Goal: Information Seeking & Learning: Learn about a topic

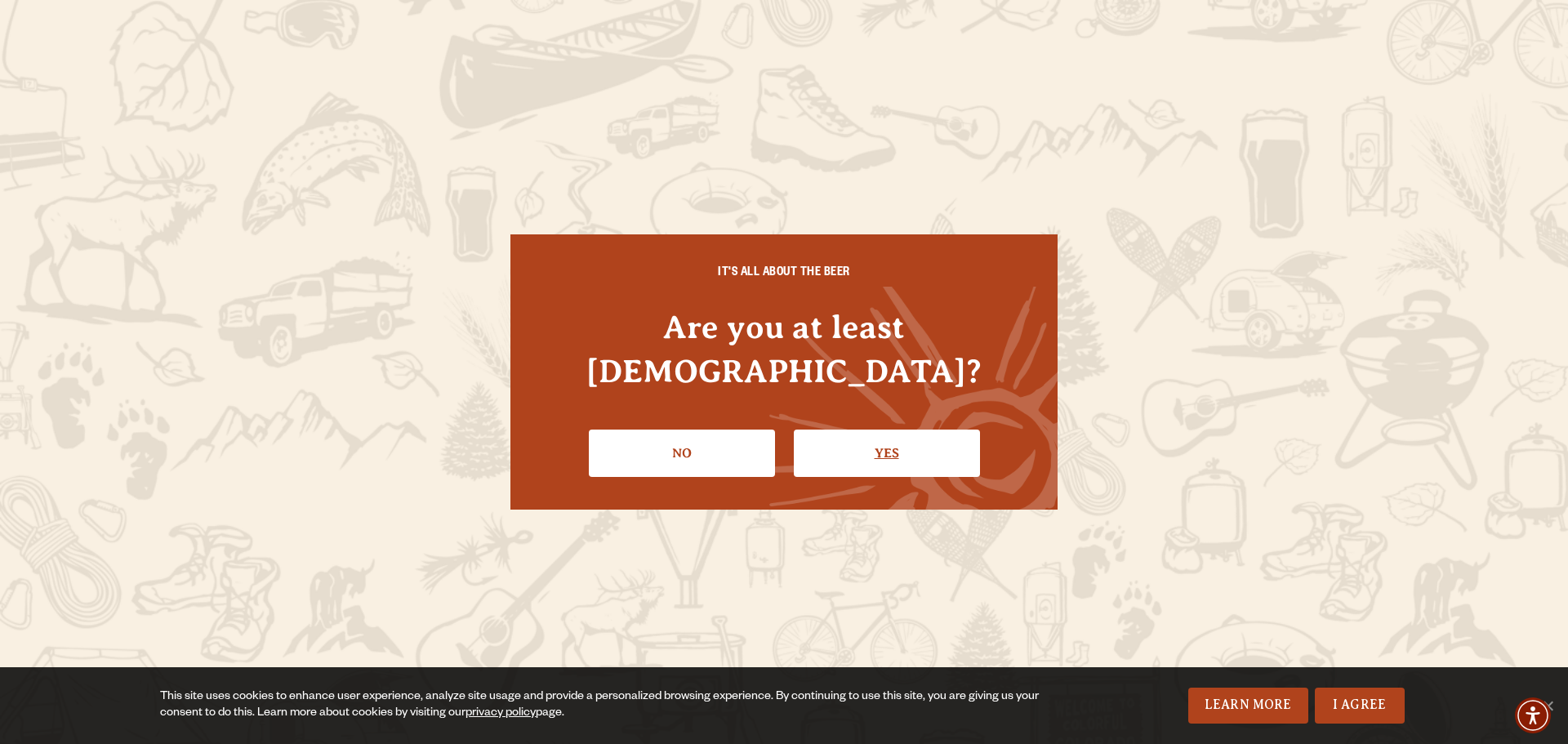
click at [862, 430] on link "Yes" at bounding box center [887, 453] width 186 height 47
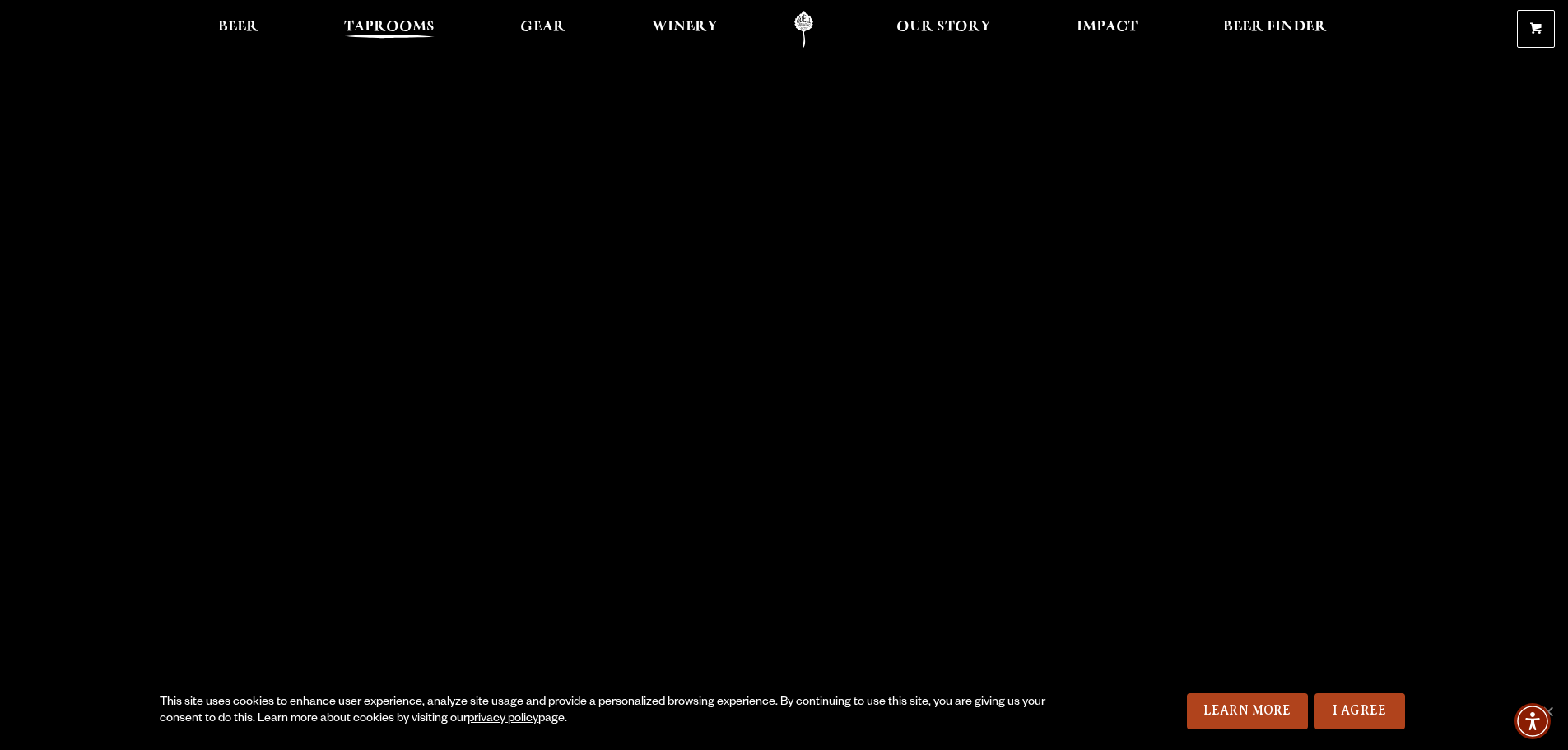
click at [380, 21] on span "Taprooms" at bounding box center [389, 27] width 90 height 13
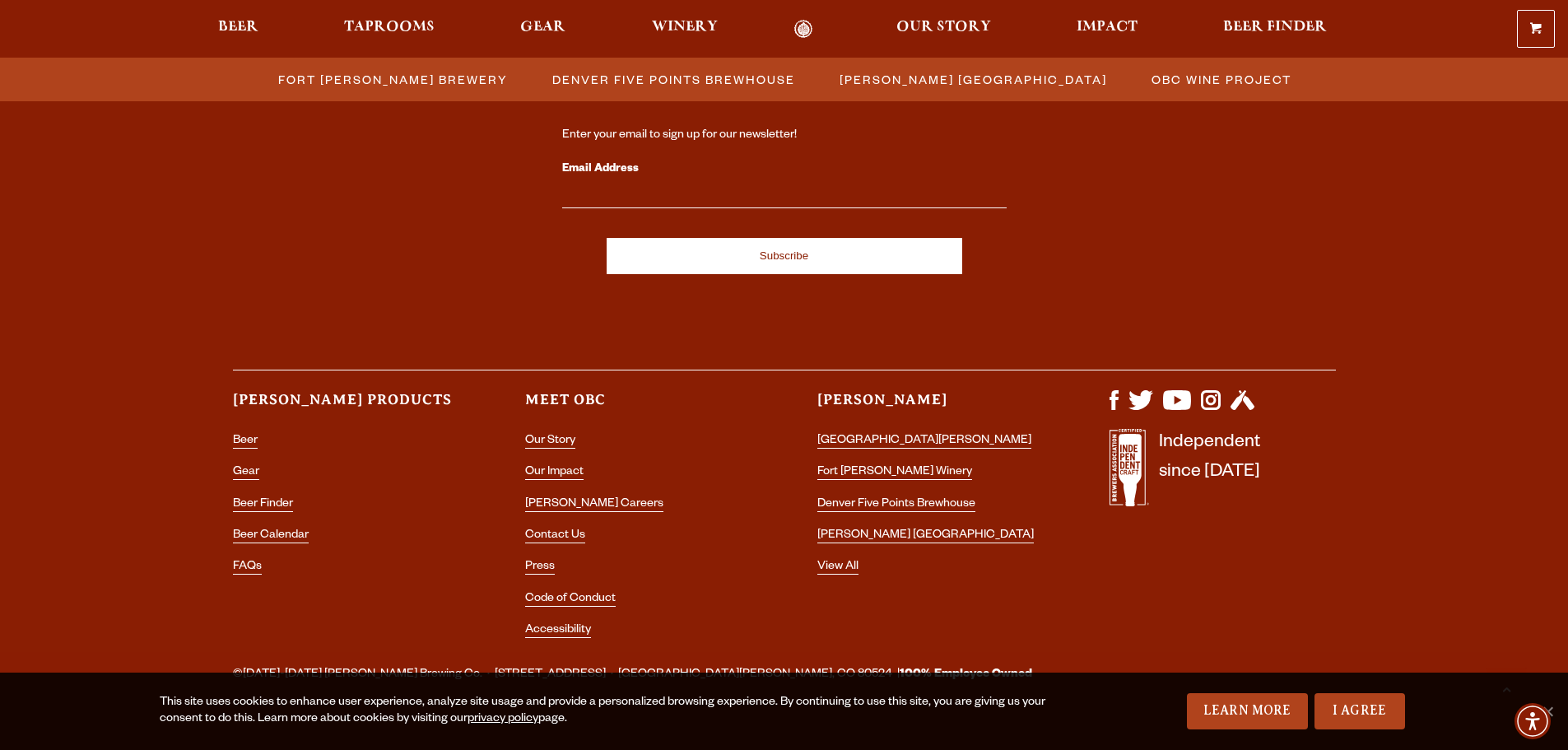
scroll to position [1804, 0]
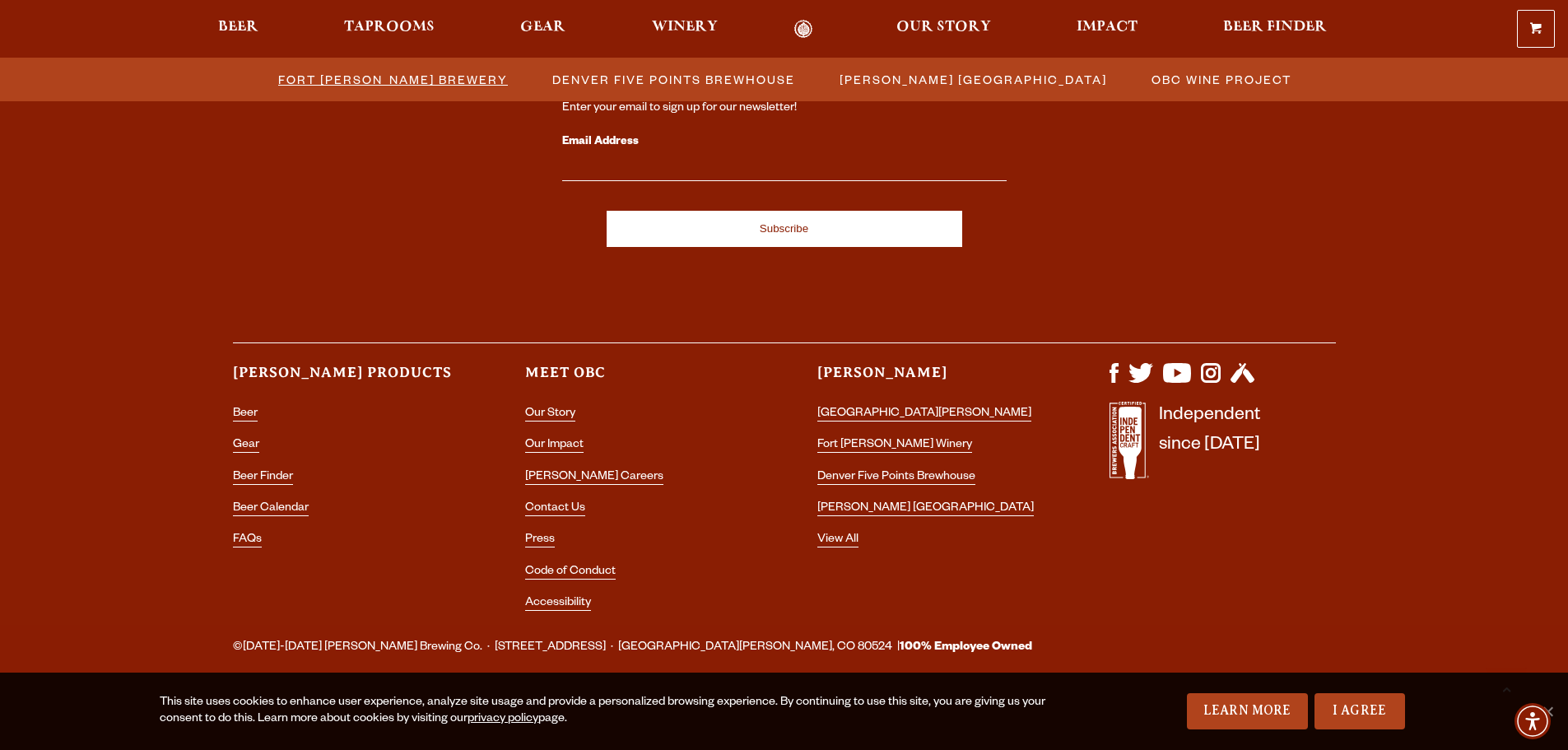
click at [456, 74] on span "Fort [PERSON_NAME] Brewery" at bounding box center [393, 79] width 229 height 24
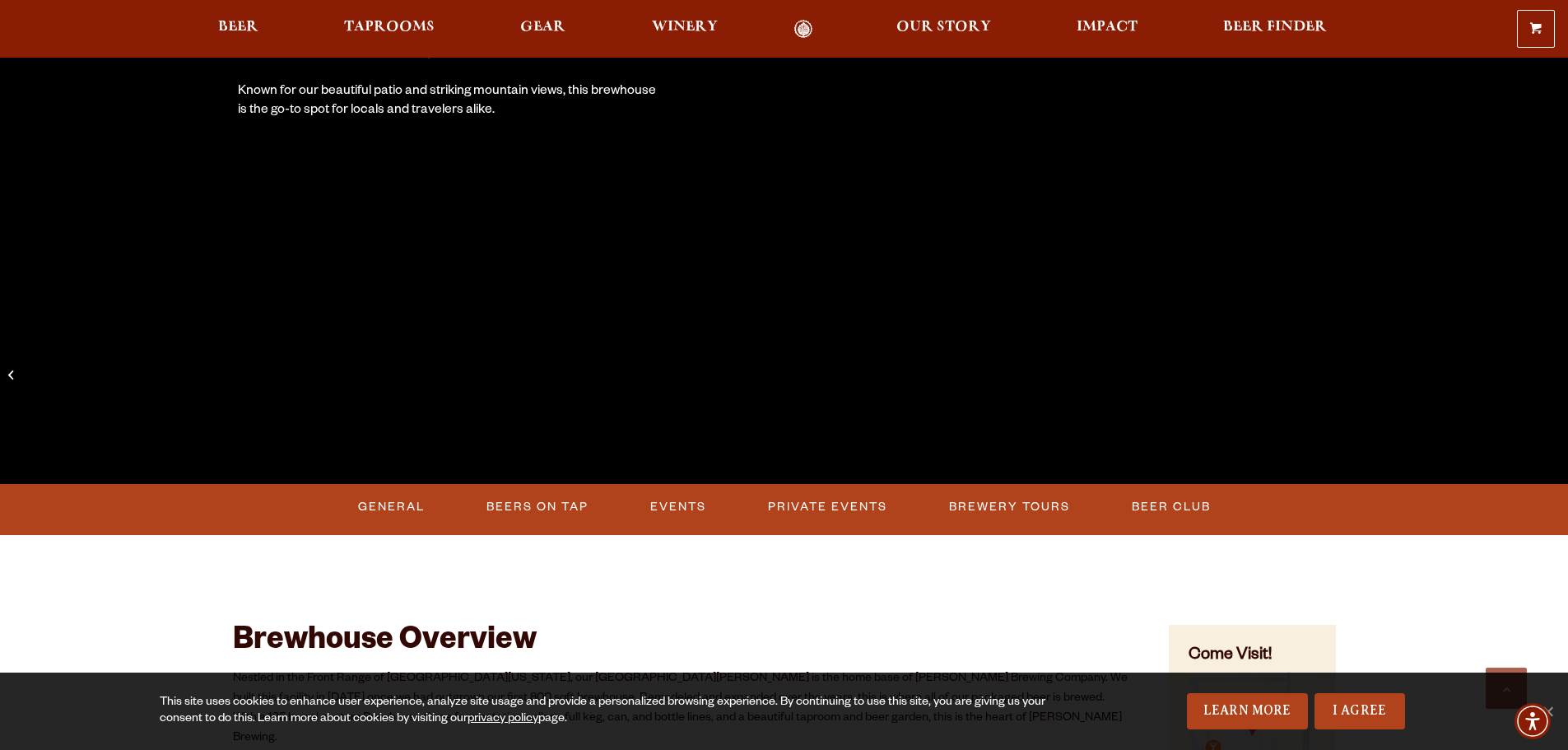
scroll to position [411, 0]
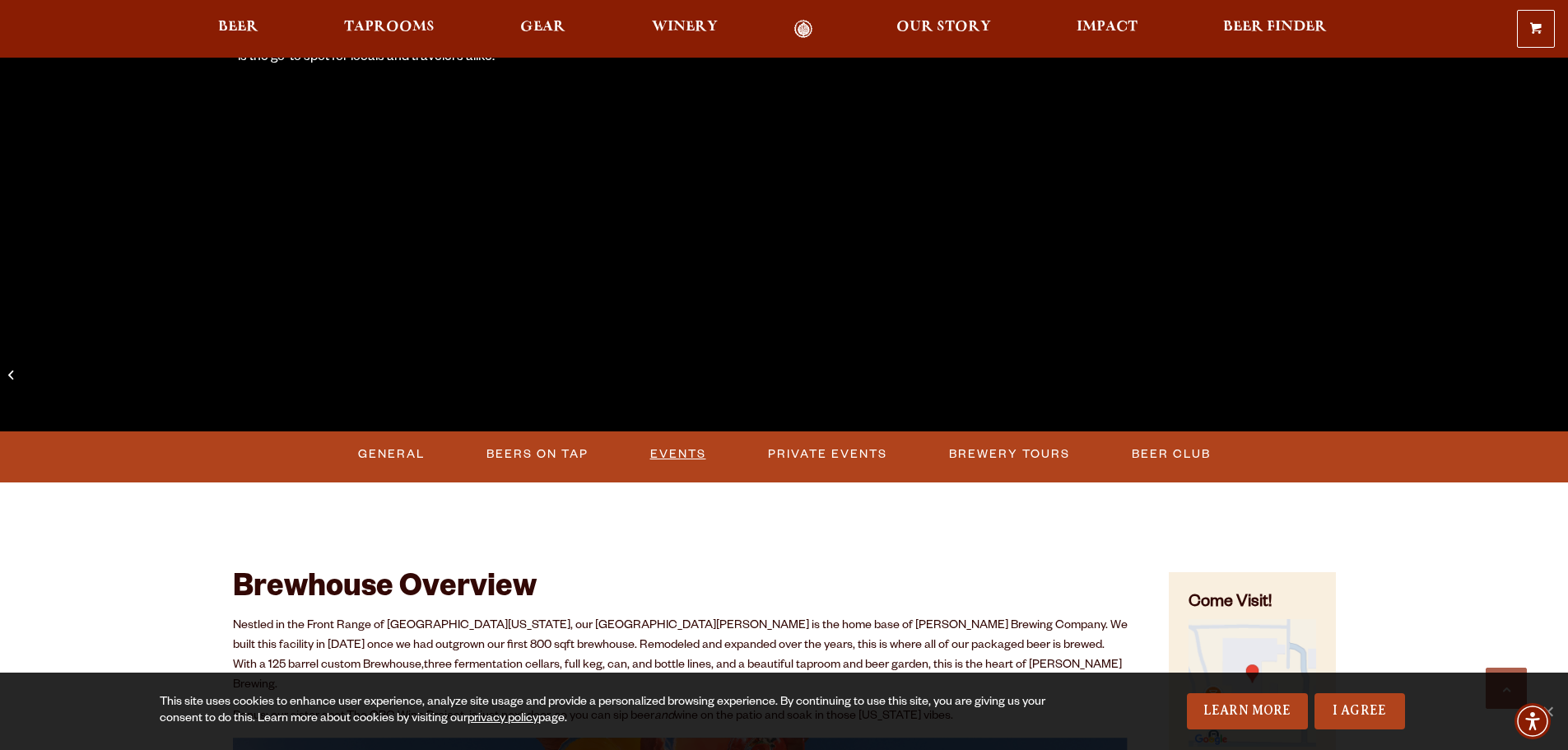
click at [667, 458] on link "Events" at bounding box center [678, 454] width 69 height 38
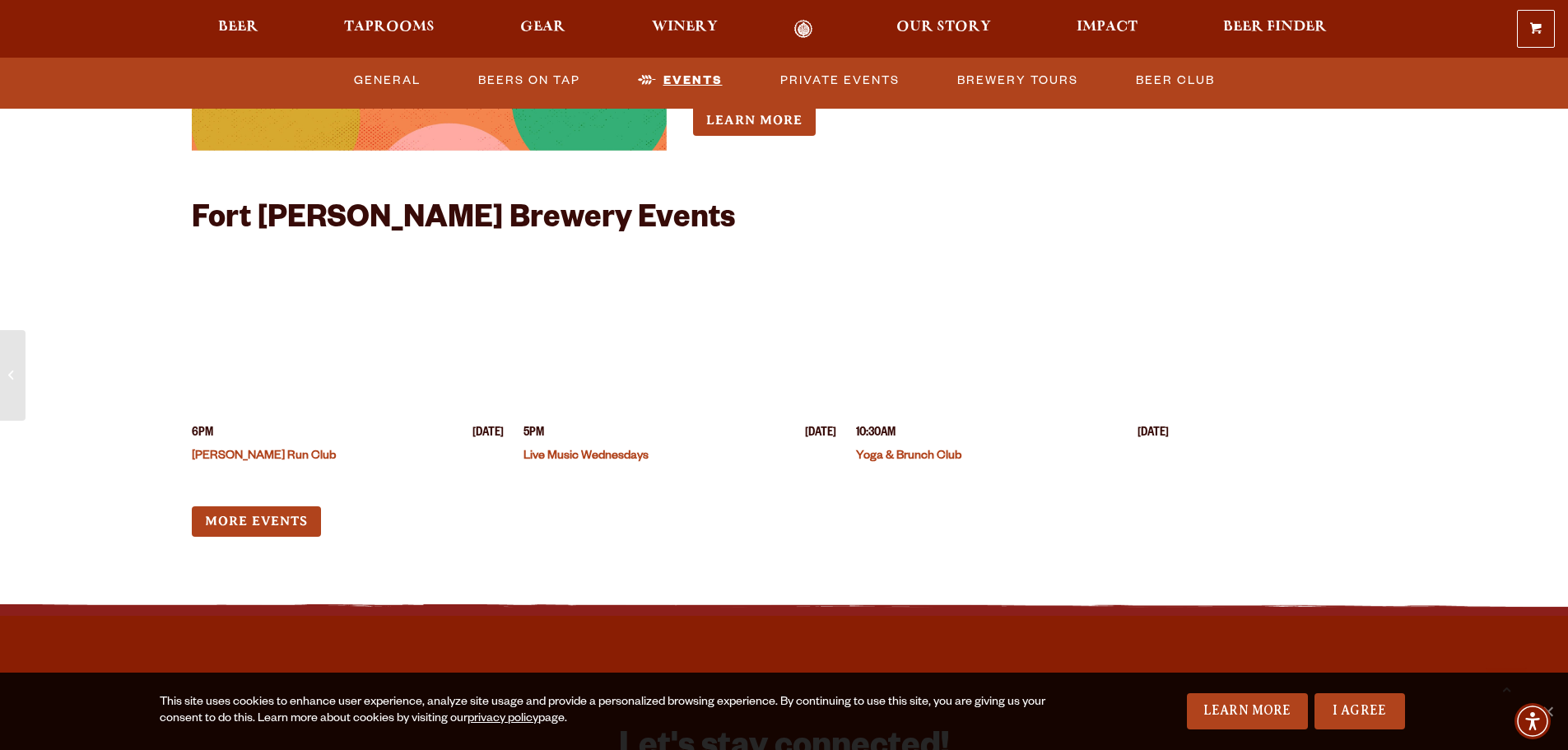
scroll to position [6402, 0]
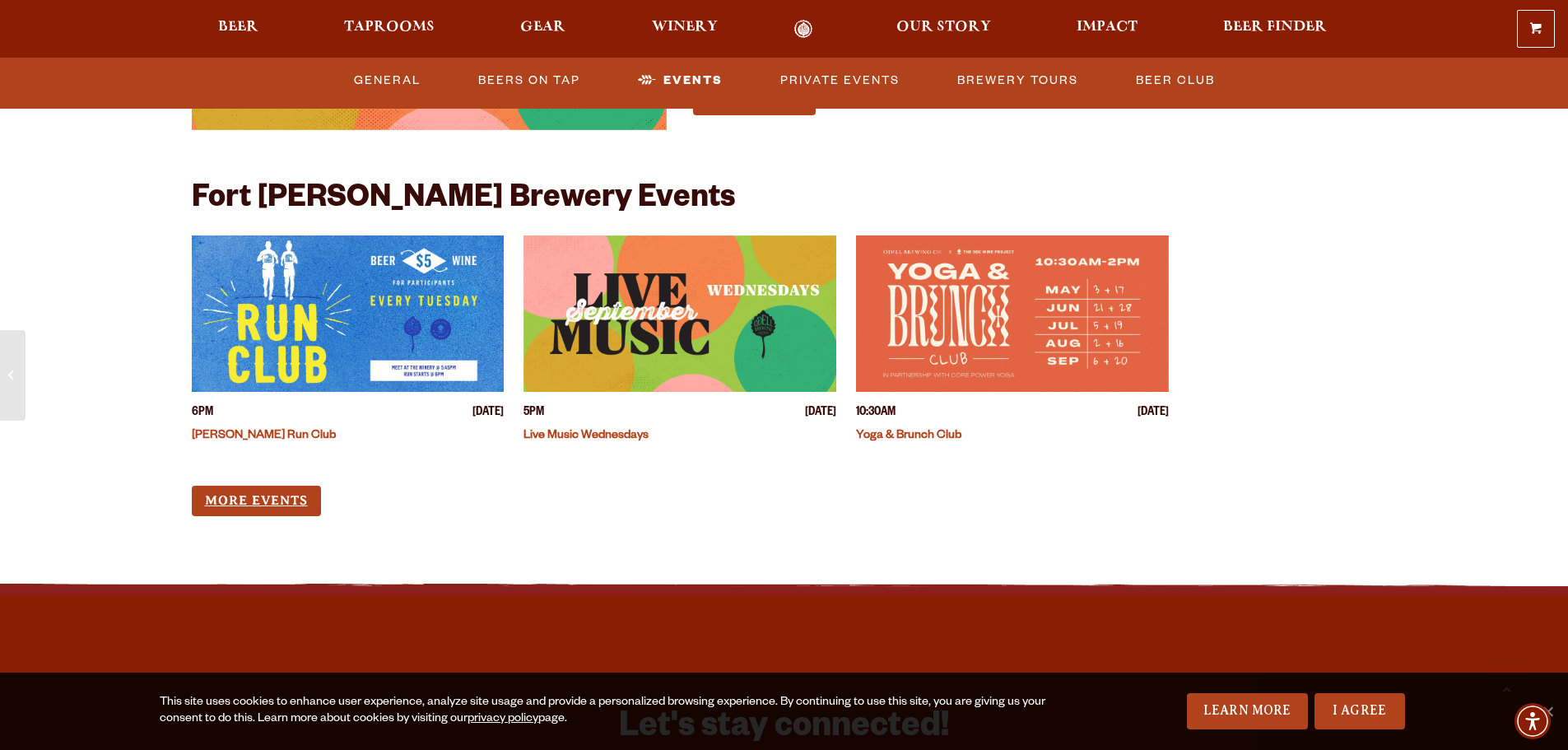
click at [280, 486] on link "More Events" at bounding box center [257, 501] width 129 height 30
